Goal: Information Seeking & Learning: Learn about a topic

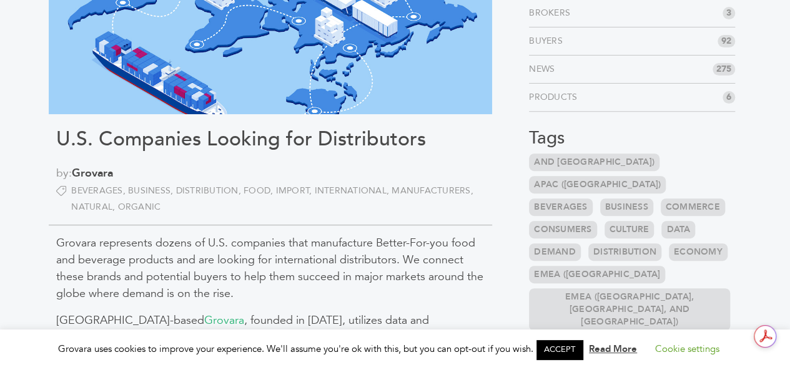
click at [556, 352] on link "ACCEPT" at bounding box center [559, 349] width 46 height 19
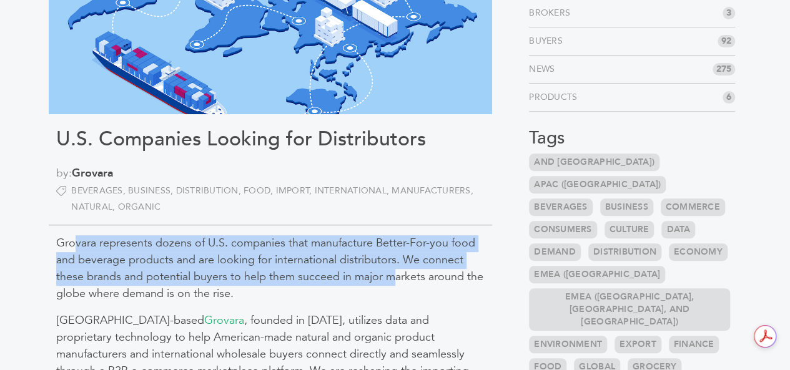
drag, startPoint x: 78, startPoint y: 249, endPoint x: 393, endPoint y: 272, distance: 315.5
click at [393, 272] on p "Grovara represents dozens of U.S. companies that manufacture Better-For-you foo…" at bounding box center [270, 268] width 428 height 67
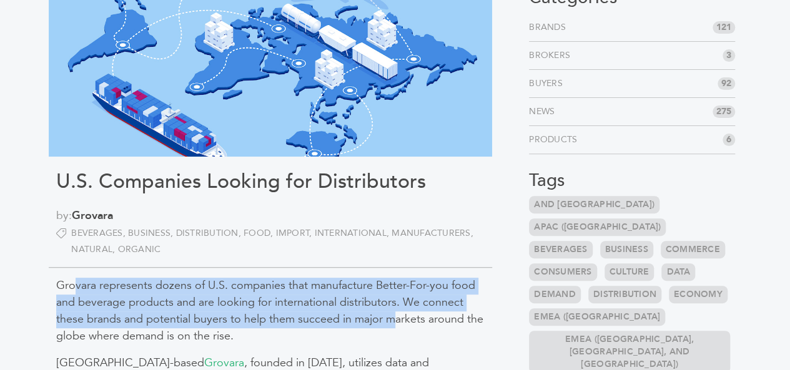
scroll to position [125, 0]
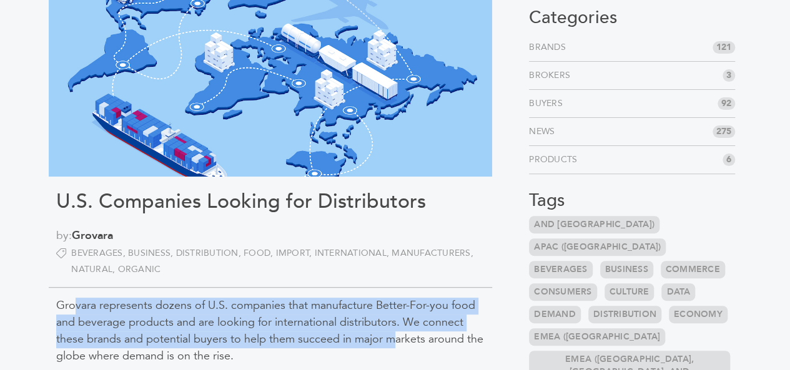
click at [557, 46] on link "Brands" at bounding box center [550, 47] width 42 height 12
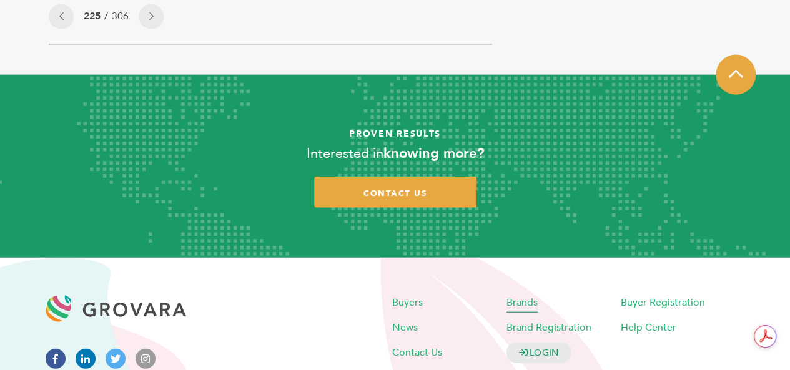
scroll to position [0, 0]
click at [523, 296] on span "Brands" at bounding box center [521, 303] width 31 height 14
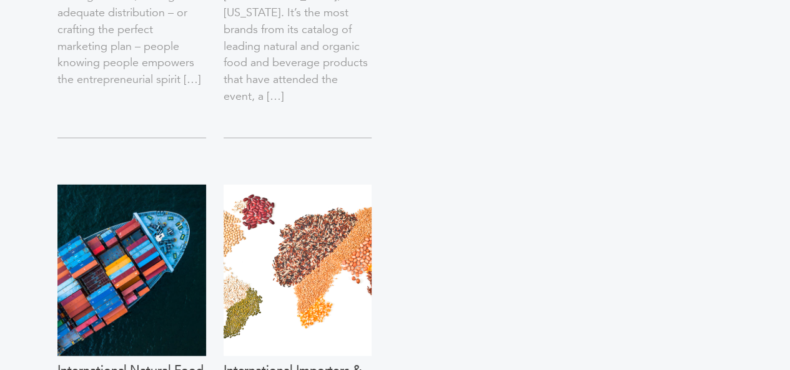
scroll to position [1498, 0]
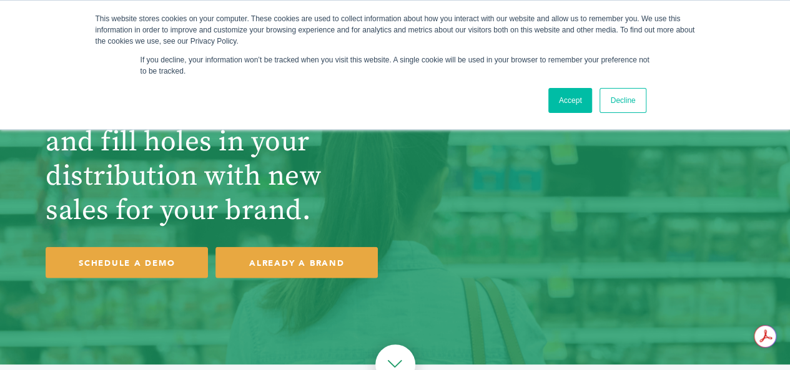
click at [561, 91] on link "Accept" at bounding box center [570, 100] width 44 height 25
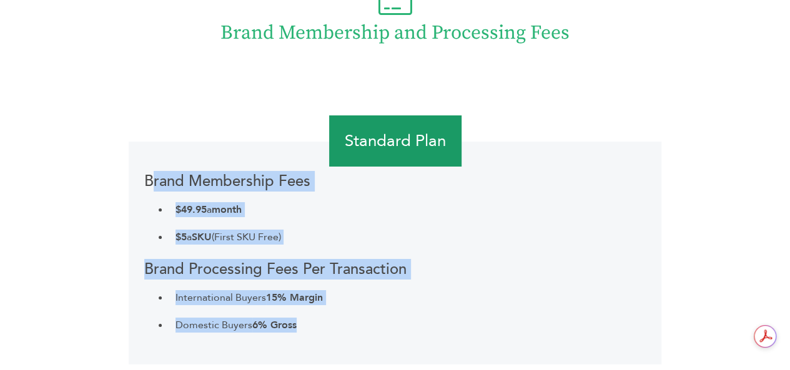
drag, startPoint x: 146, startPoint y: 179, endPoint x: 347, endPoint y: 321, distance: 245.9
click at [347, 321] on div "Brand Membership Fees $49.95 a month $5 a SKU (First SKU Free) Brand Processing…" at bounding box center [395, 253] width 533 height 223
copy div "Brand Membership Fees $49.95 a month $5 a SKU (First SKU Free) Brand Processing…"
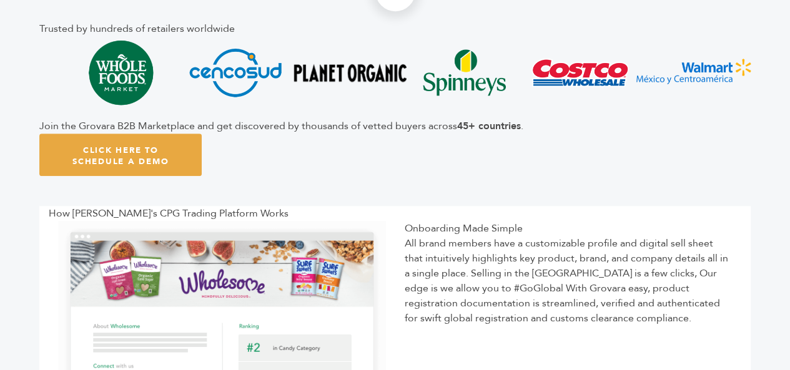
scroll to position [437, 0]
